Goal: Task Accomplishment & Management: Complete application form

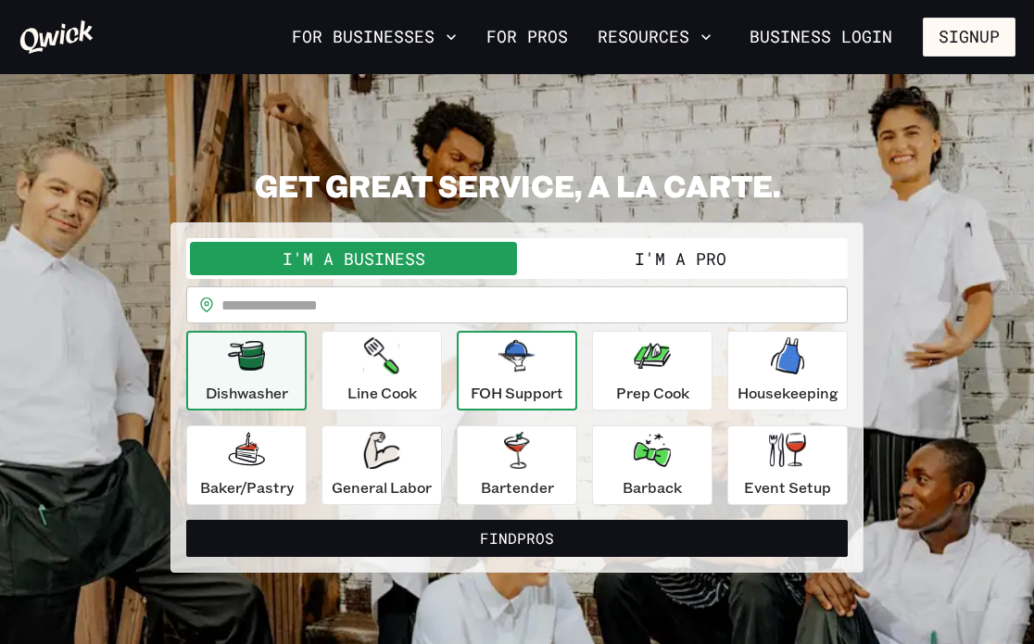
click at [513, 340] on icon "button" at bounding box center [517, 356] width 37 height 32
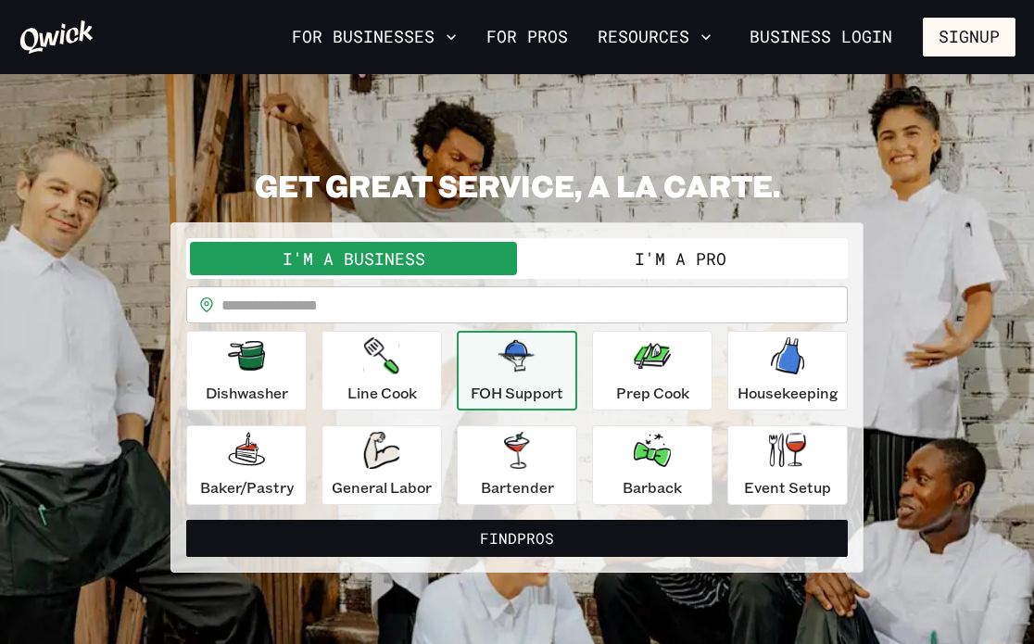
click at [622, 261] on button "I'm a Pro" at bounding box center [680, 258] width 327 height 33
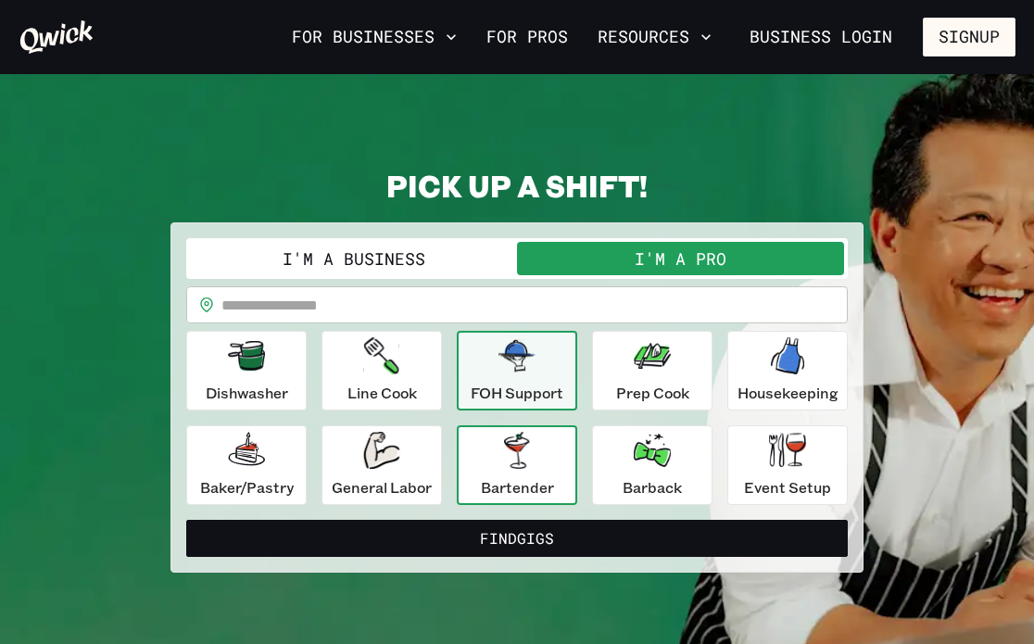
click at [543, 473] on div "Bartender" at bounding box center [517, 465] width 73 height 67
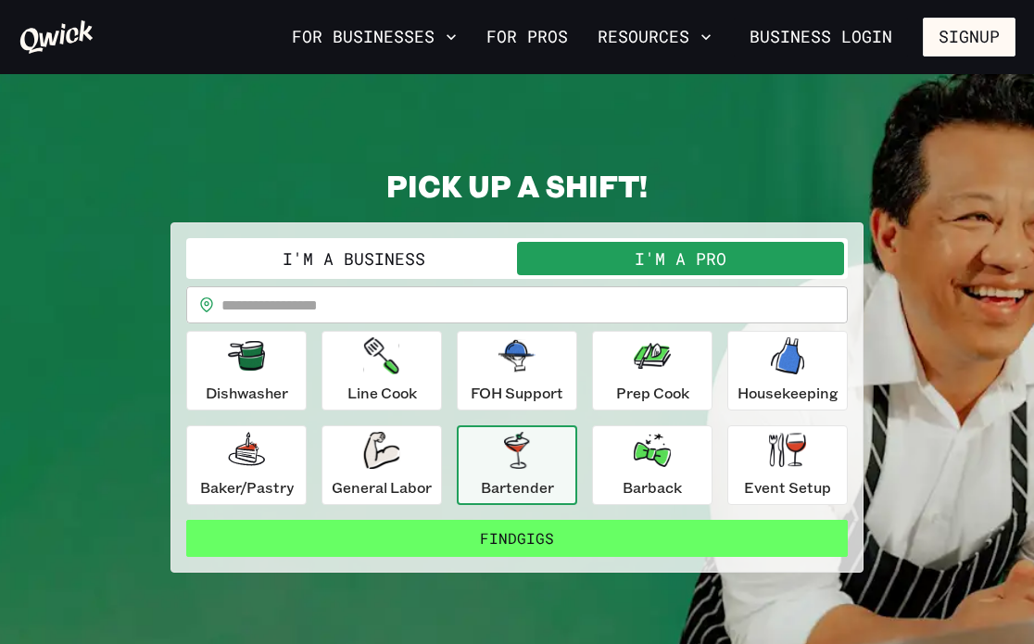
click at [578, 526] on button "Find Gigs" at bounding box center [517, 538] width 662 height 37
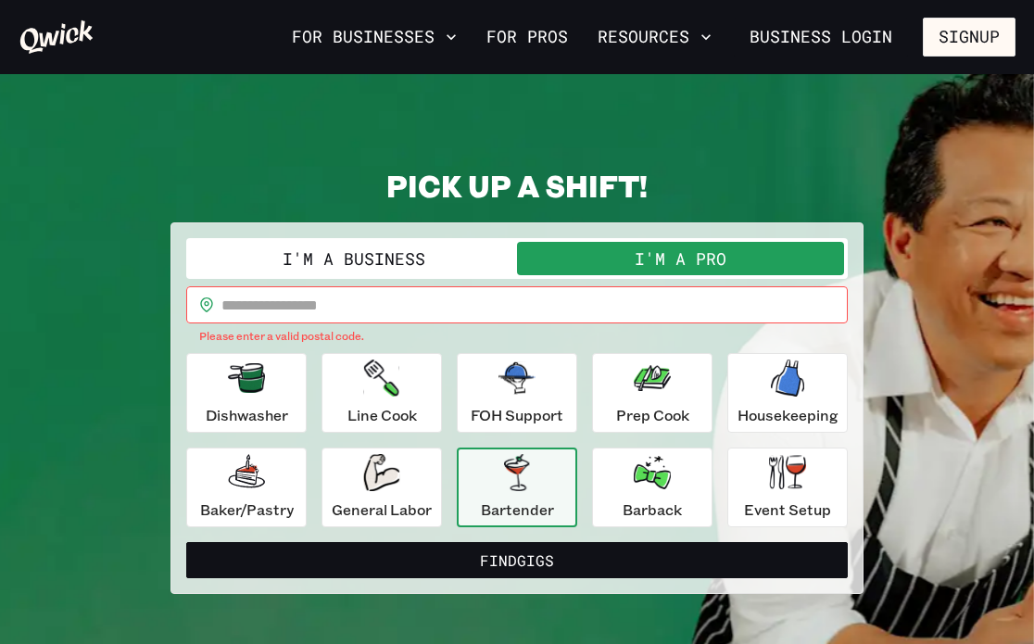
click at [432, 263] on button "I'm a Business" at bounding box center [353, 258] width 327 height 33
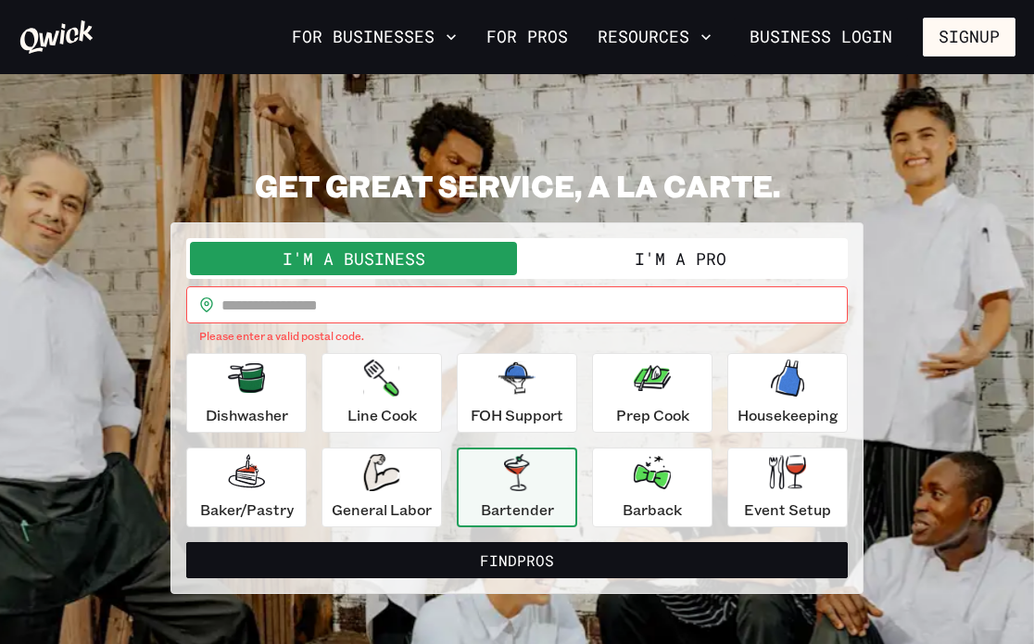
click at [618, 239] on div "I'm a Business I'm a Pro" at bounding box center [517, 258] width 662 height 41
click at [625, 248] on button "I'm a Pro" at bounding box center [680, 258] width 327 height 33
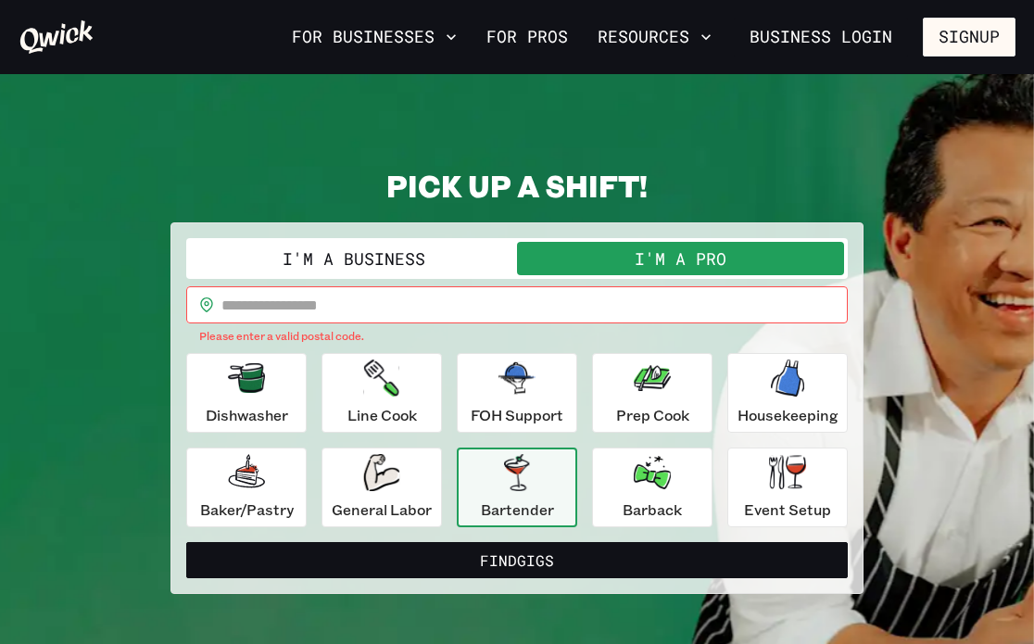
click at [524, 297] on input "text" at bounding box center [534, 304] width 626 height 37
type input "*****"
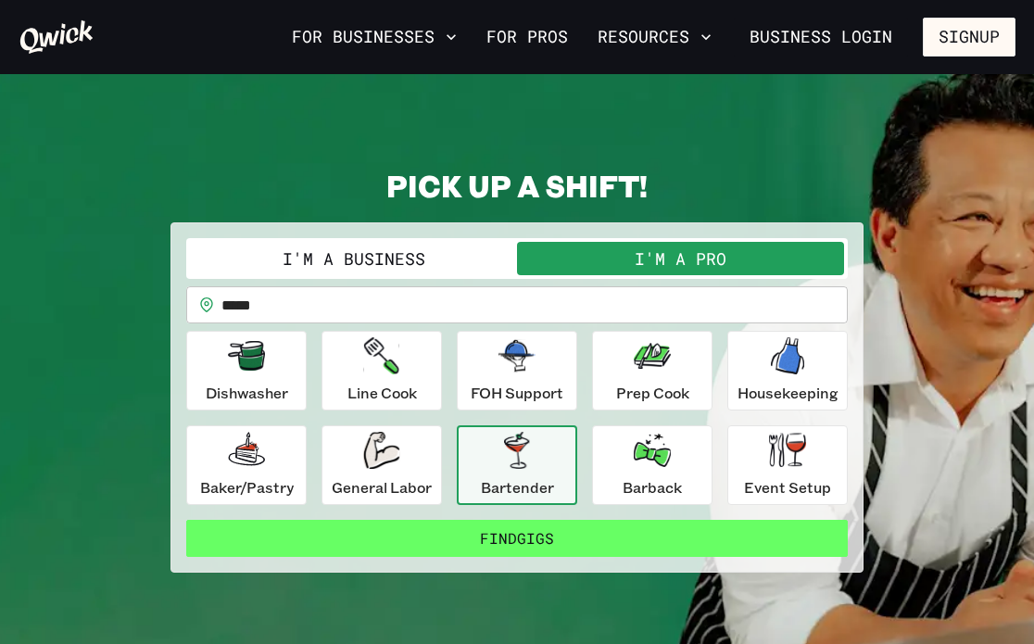
click at [463, 536] on button "Find Gigs" at bounding box center [517, 538] width 662 height 37
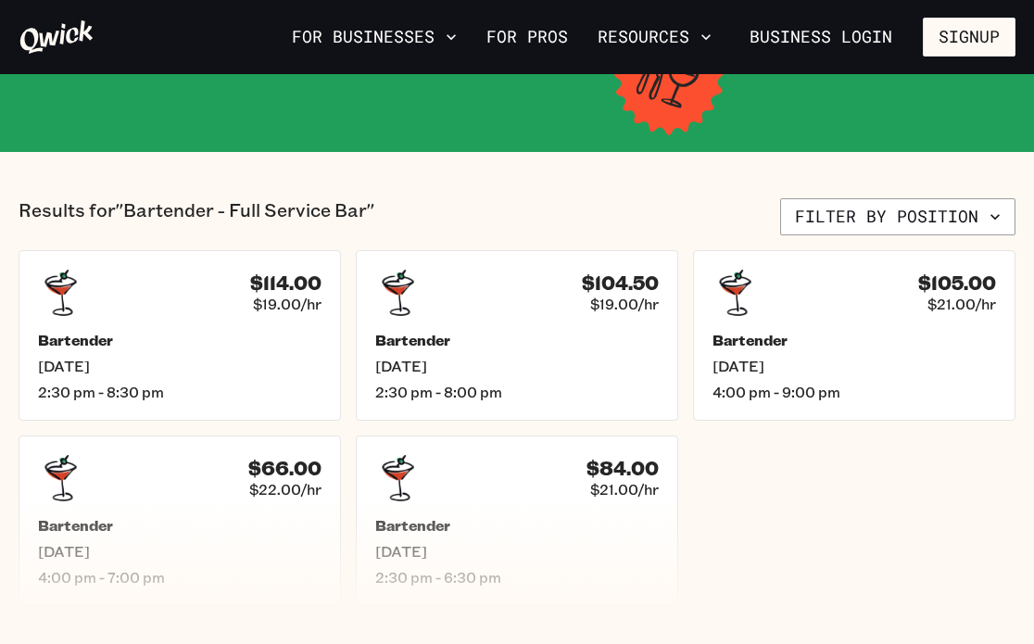
scroll to position [271, 0]
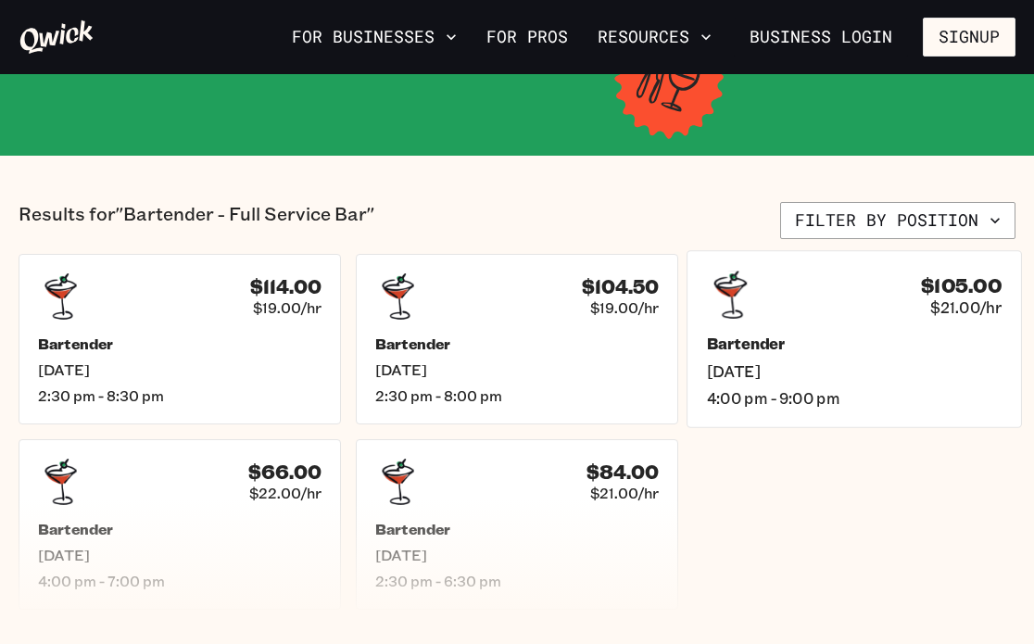
click at [789, 351] on h5 "Bartender" at bounding box center [854, 343] width 295 height 19
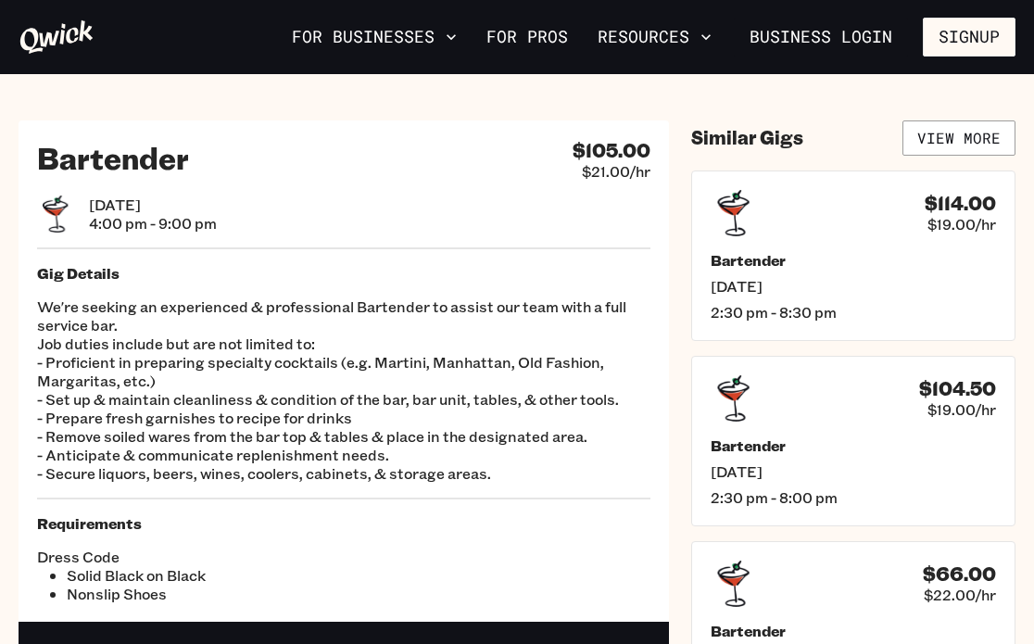
click at [385, 417] on p "We're seeking an experienced & professional Bartender to assist our team with a…" at bounding box center [343, 389] width 613 height 185
click at [957, 136] on link "View More" at bounding box center [959, 137] width 113 height 35
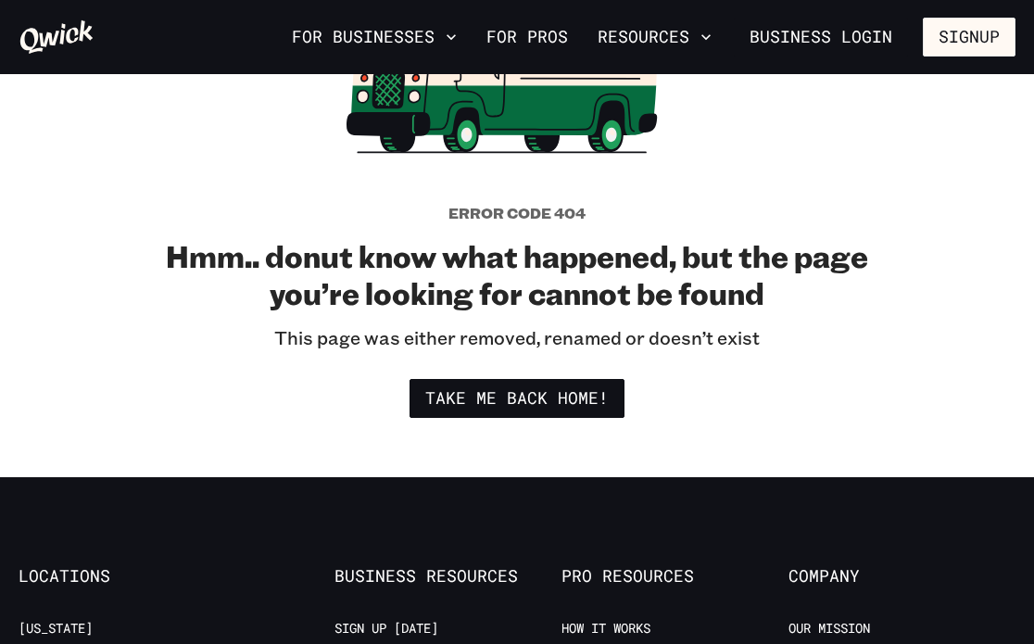
scroll to position [274, 0]
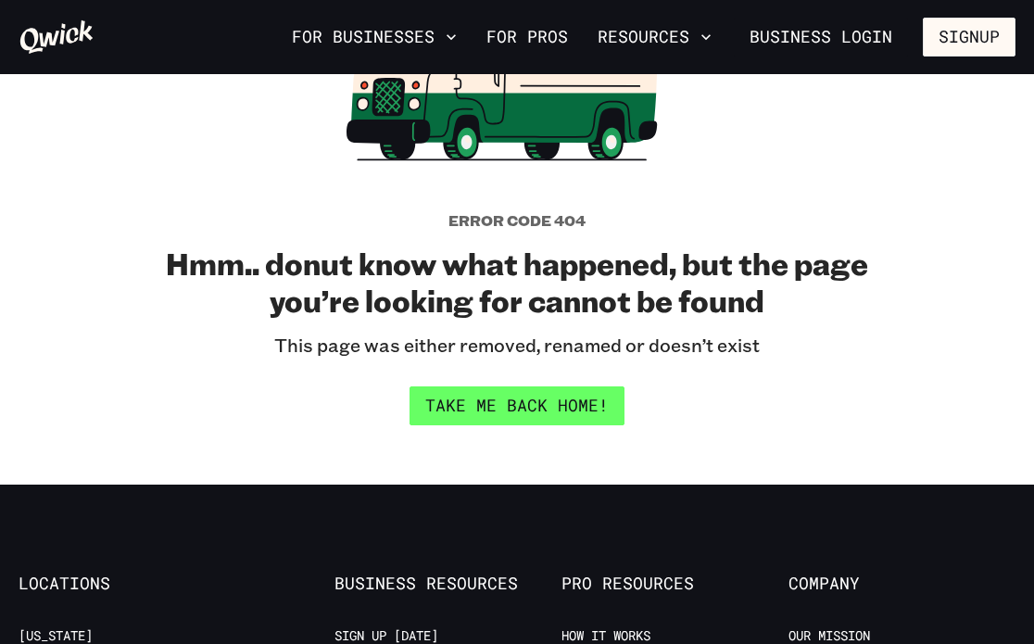
click at [533, 421] on link "Take me back home!" at bounding box center [517, 405] width 215 height 39
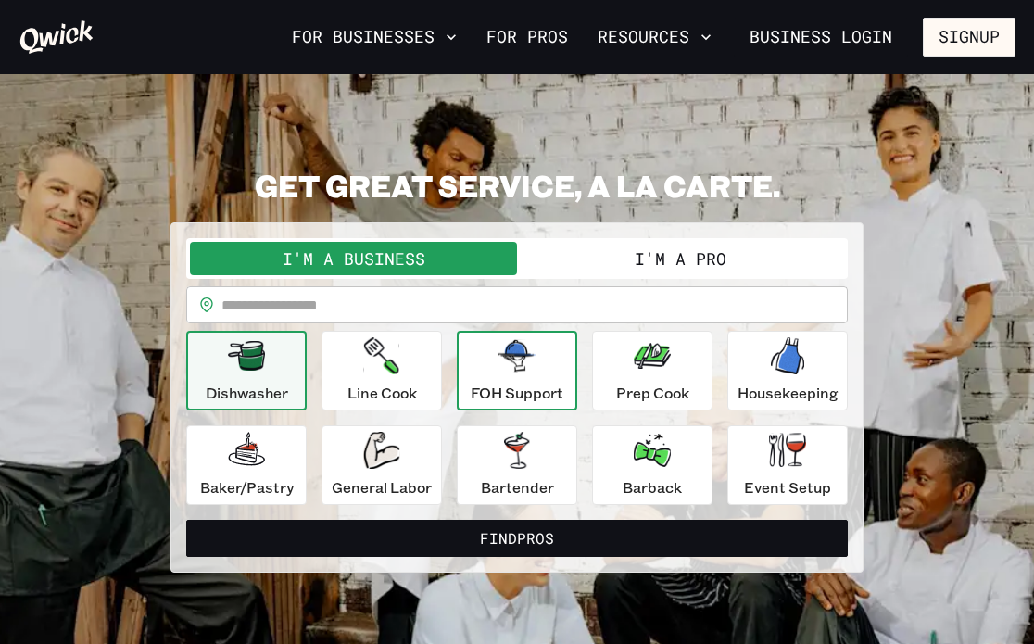
click at [515, 373] on icon "button" at bounding box center [517, 355] width 37 height 37
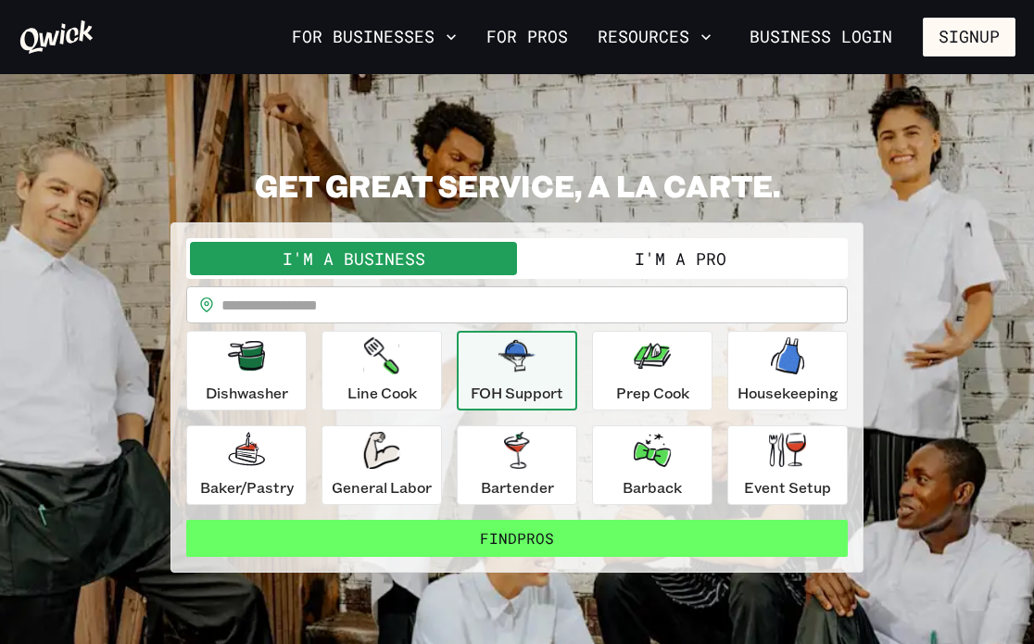
click at [521, 529] on button "Find Pros" at bounding box center [517, 538] width 662 height 37
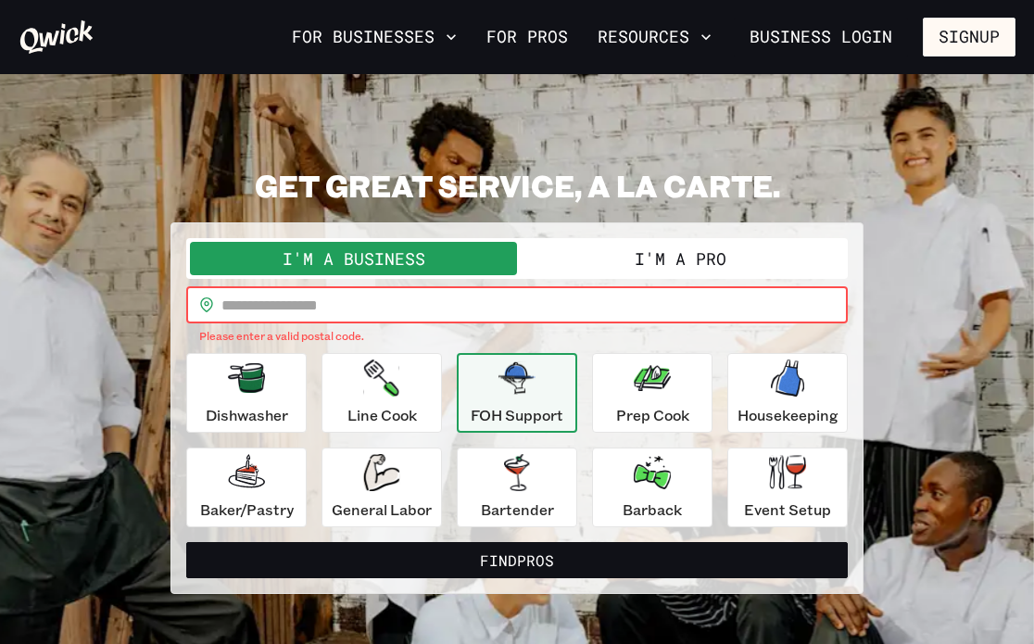
click at [375, 314] on input "text" at bounding box center [534, 304] width 626 height 37
type input "*****"
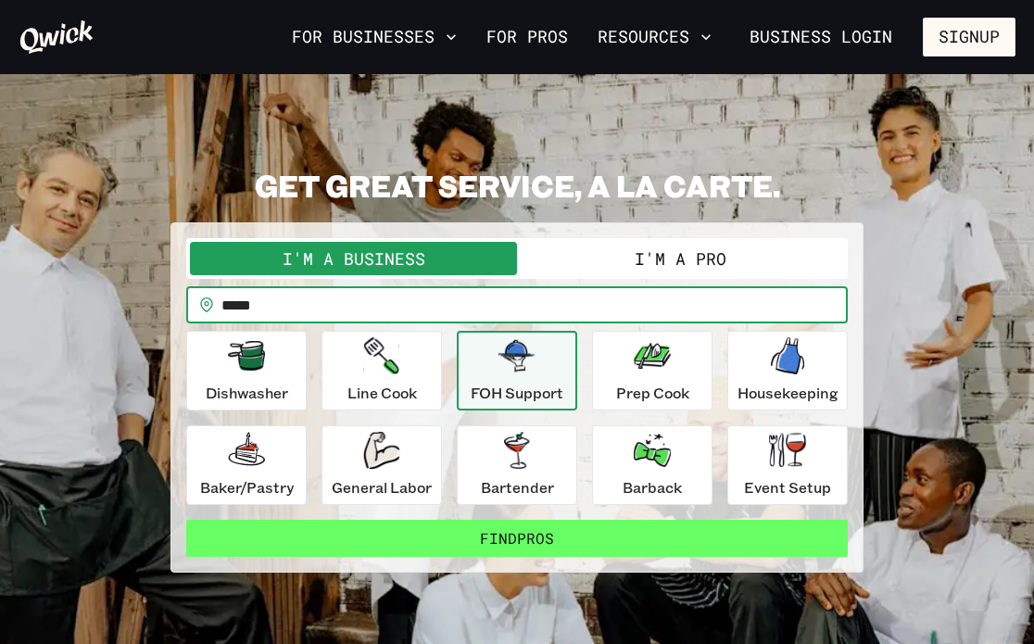
click at [434, 549] on button "Find Pros" at bounding box center [517, 538] width 662 height 37
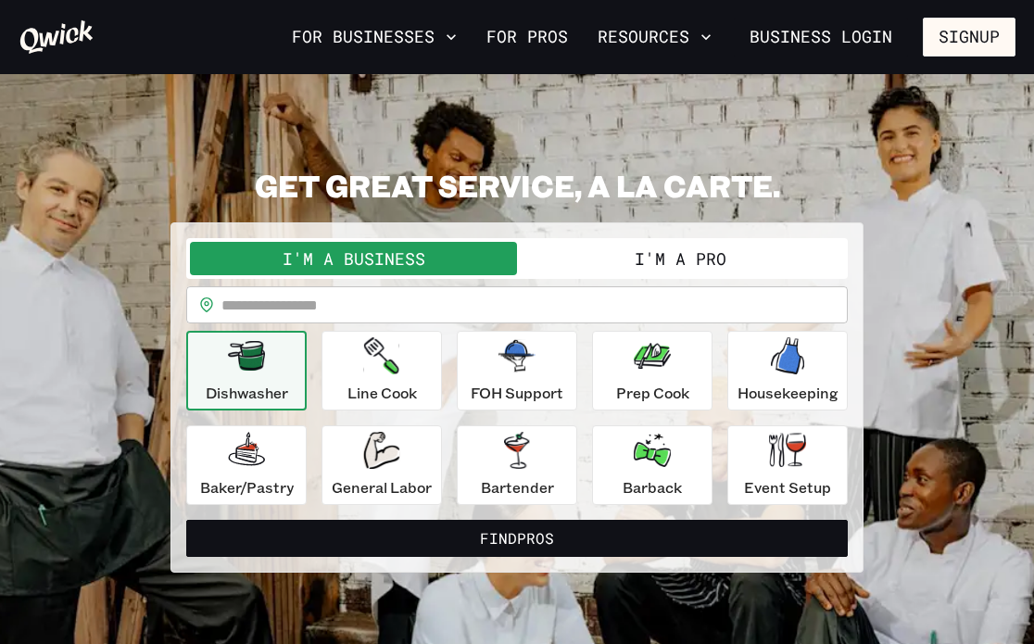
click at [675, 259] on button "I'm a Pro" at bounding box center [680, 258] width 327 height 33
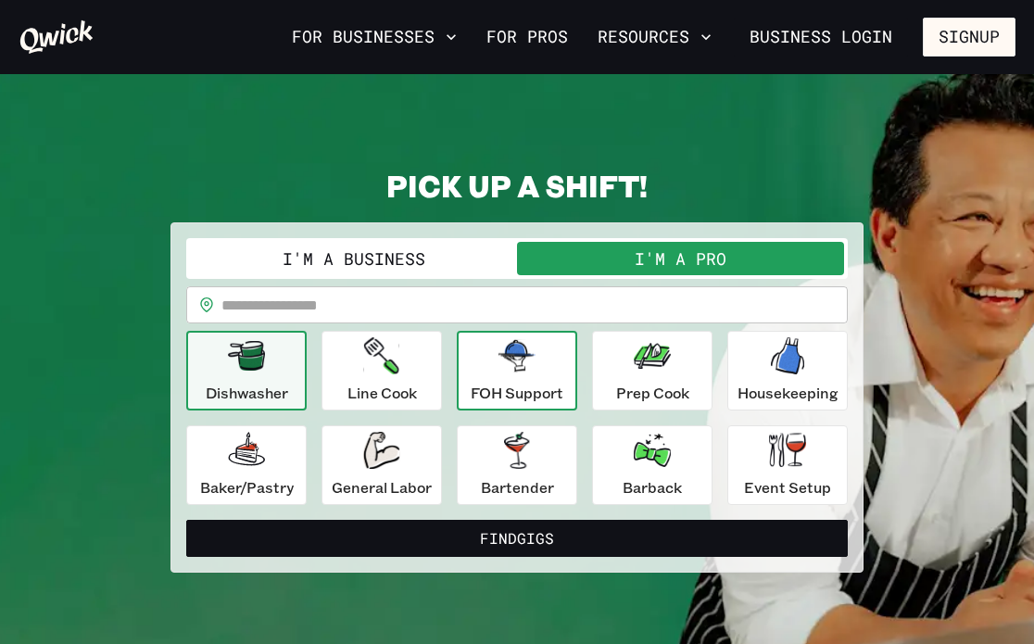
click at [511, 389] on p "FOH Support" at bounding box center [517, 393] width 93 height 22
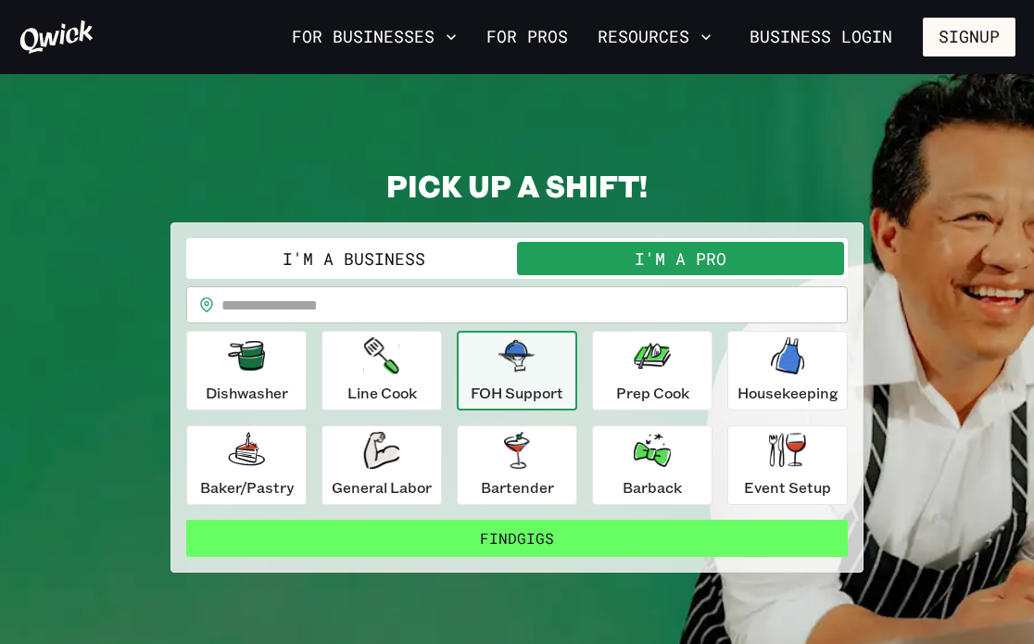
click at [493, 533] on button "Find Gigs" at bounding box center [517, 538] width 662 height 37
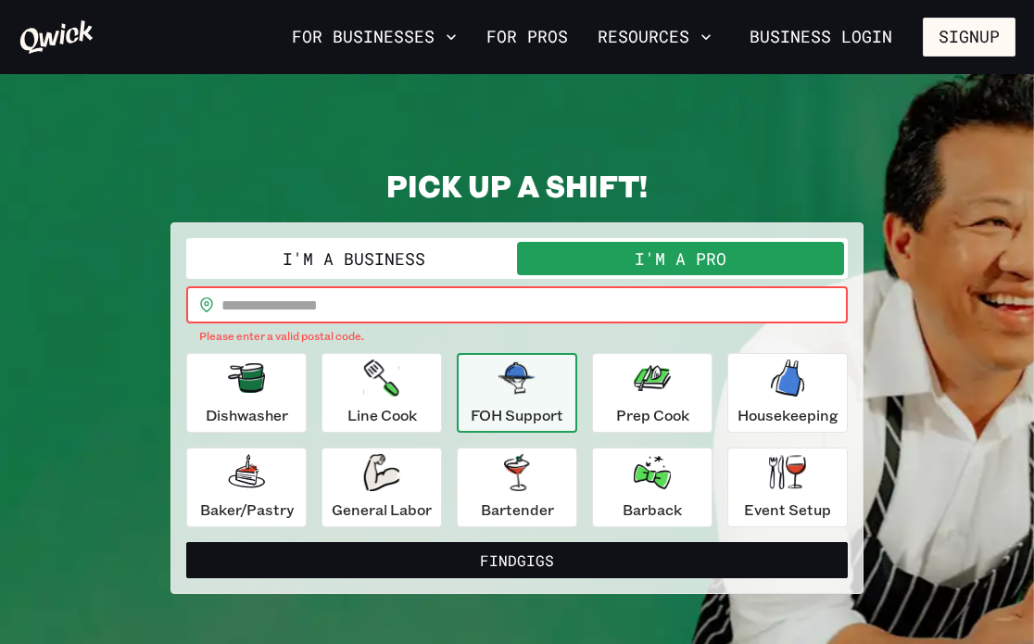
click at [335, 300] on input "text" at bounding box center [534, 304] width 626 height 37
type input "*****"
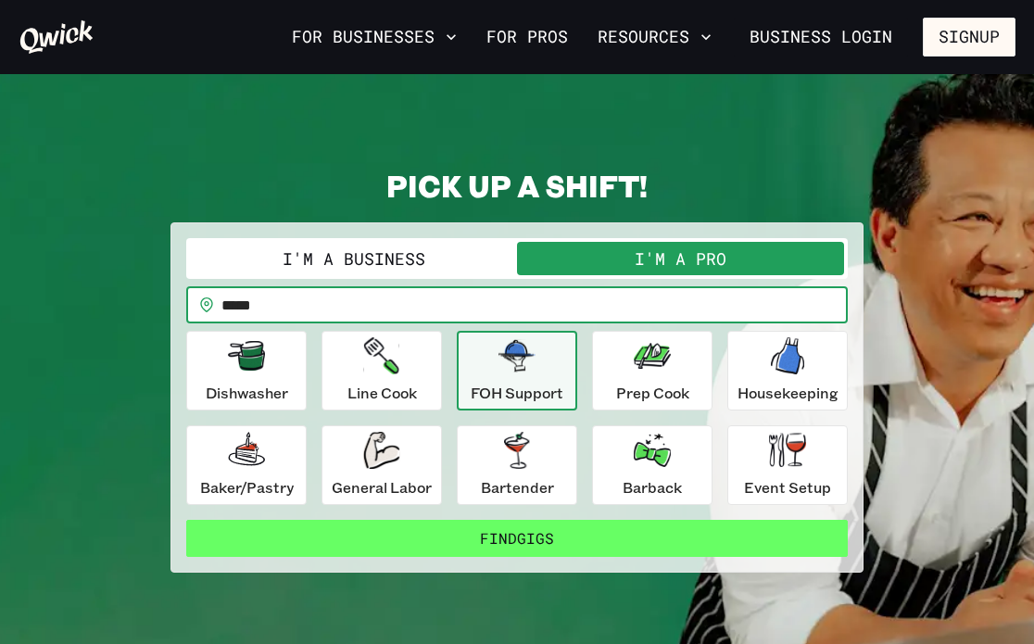
click at [424, 536] on button "Find Gigs" at bounding box center [517, 538] width 662 height 37
